Goal: Navigation & Orientation: Find specific page/section

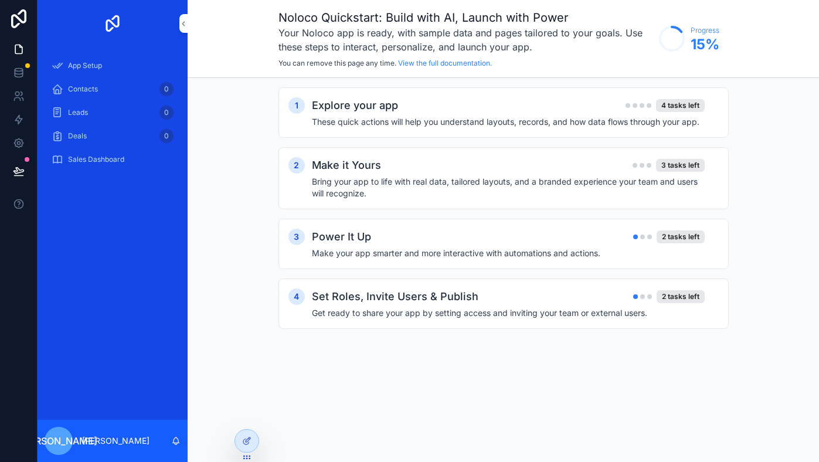
click at [78, 70] on span "App Setup" at bounding box center [85, 65] width 34 height 9
